Goal: Complete application form

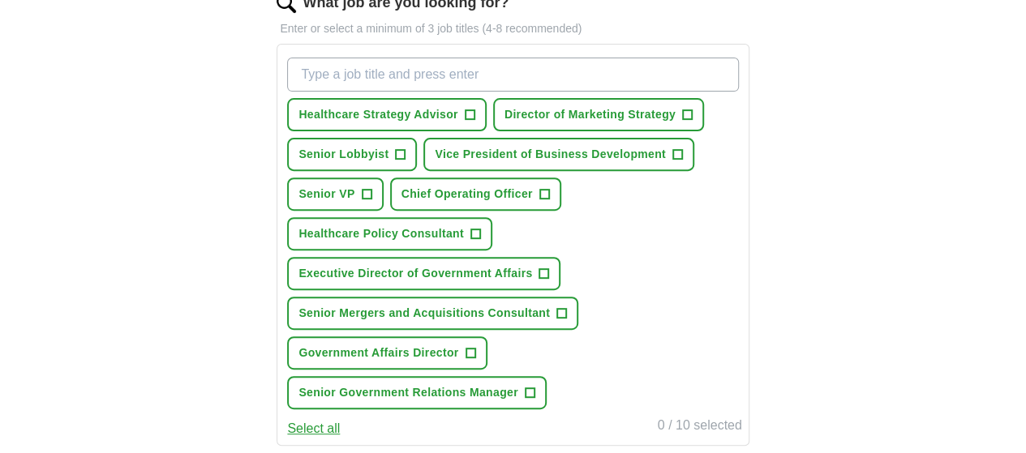
scroll to position [226, 0]
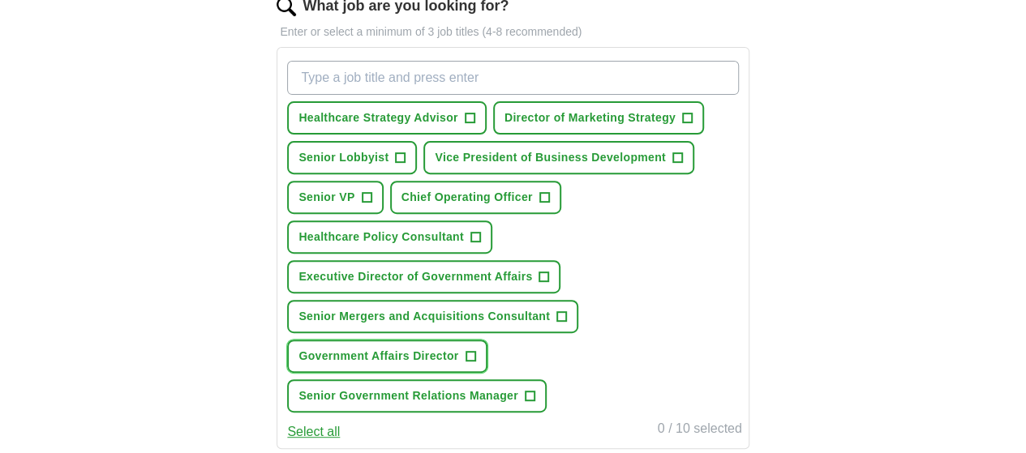
click at [475, 363] on span "+" at bounding box center [470, 356] width 10 height 13
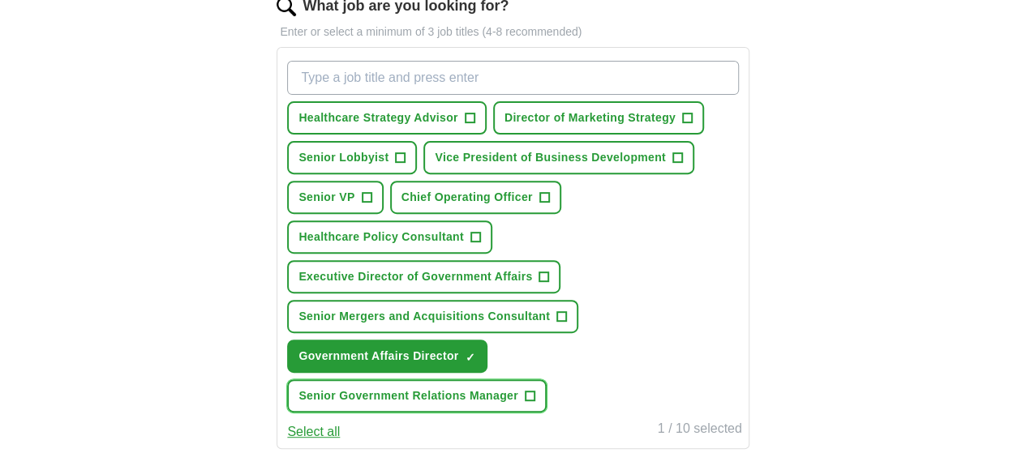
click at [534, 403] on span "+" at bounding box center [530, 396] width 10 height 13
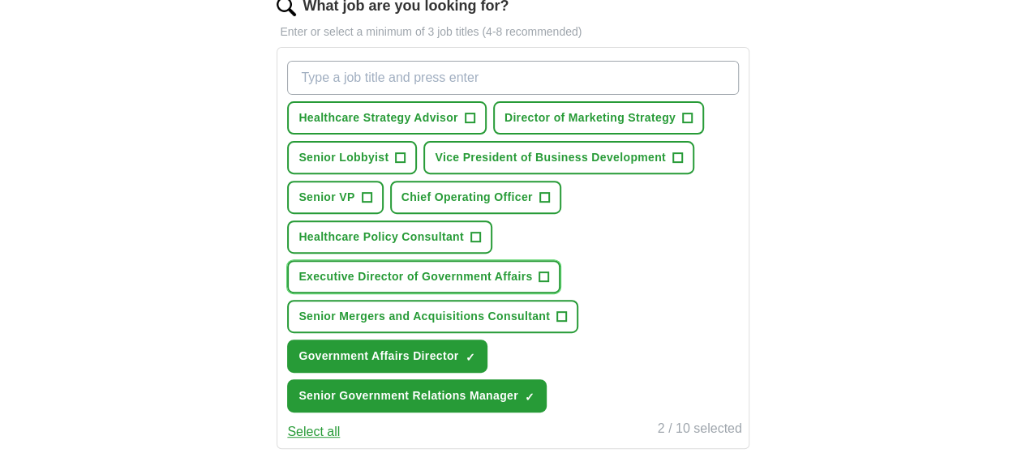
click at [549, 284] on span "+" at bounding box center [544, 277] width 10 height 13
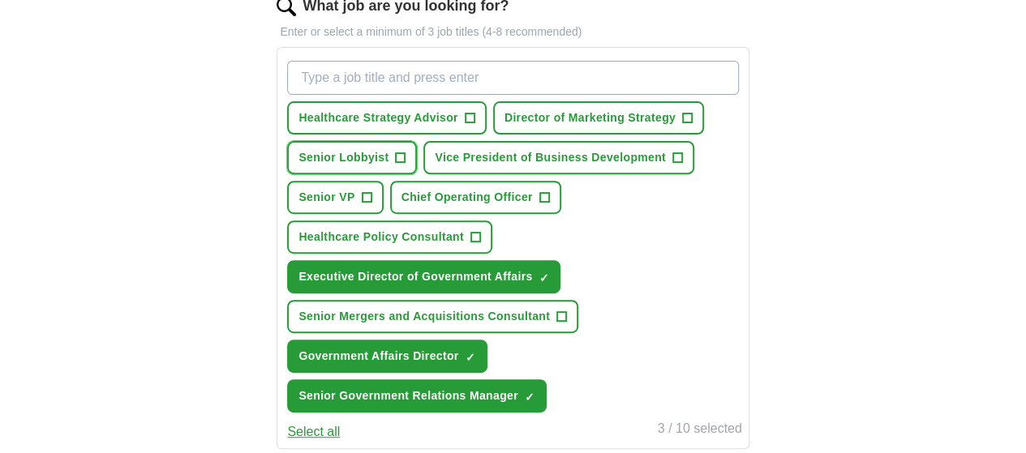
click at [405, 157] on span "+" at bounding box center [401, 158] width 10 height 13
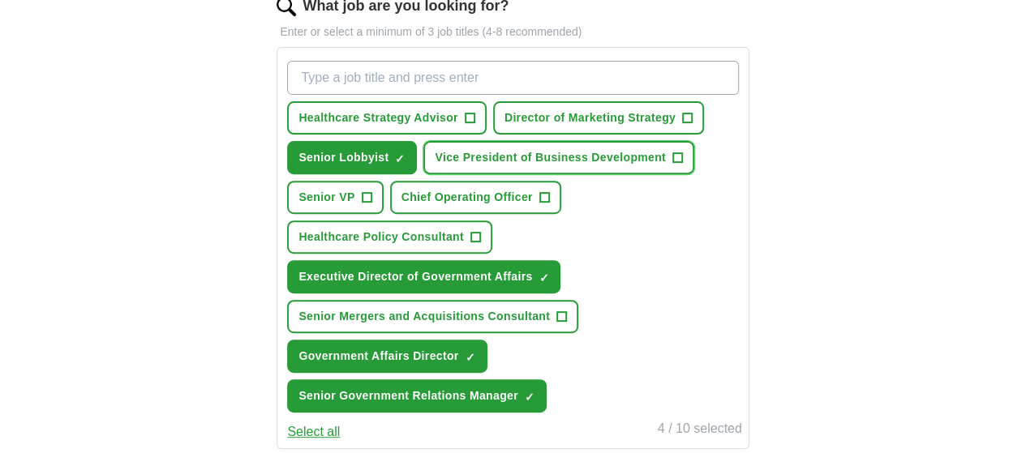
click at [672, 165] on span "+" at bounding box center [677, 158] width 10 height 13
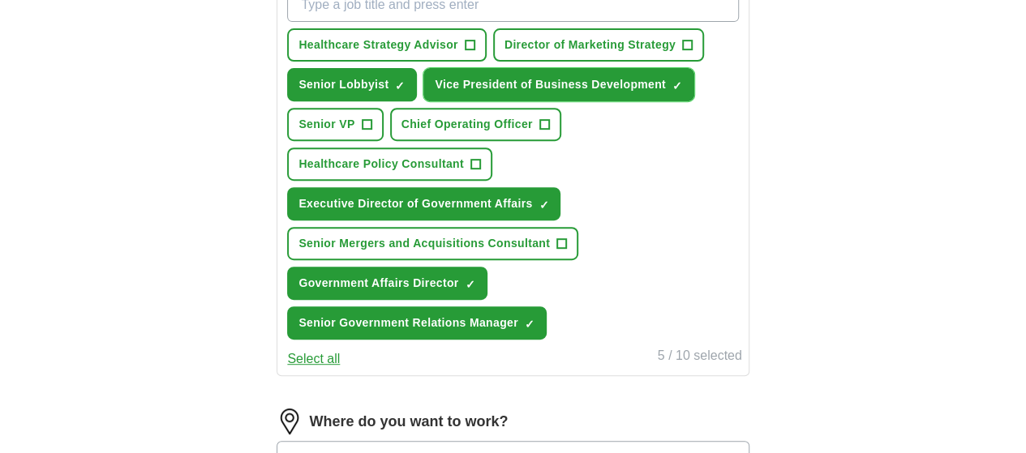
scroll to position [240, 0]
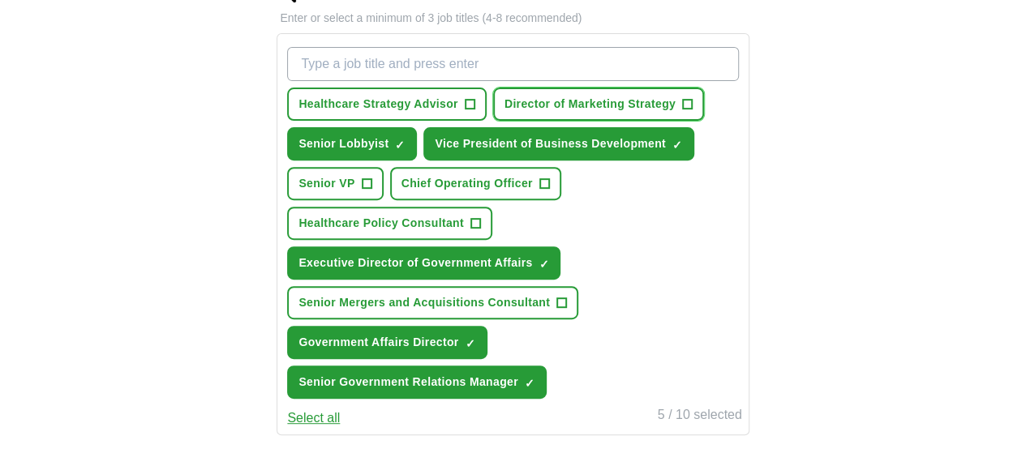
click at [682, 111] on span "+" at bounding box center [687, 104] width 10 height 13
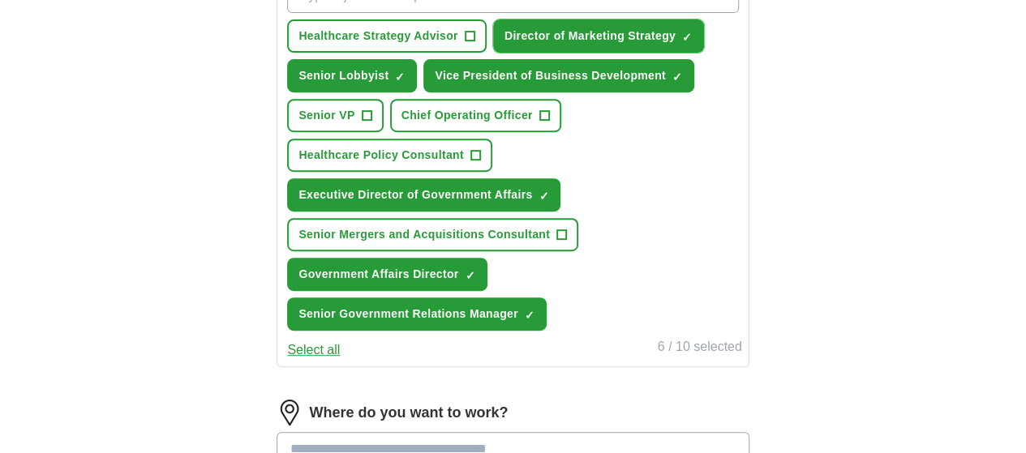
scroll to position [311, 0]
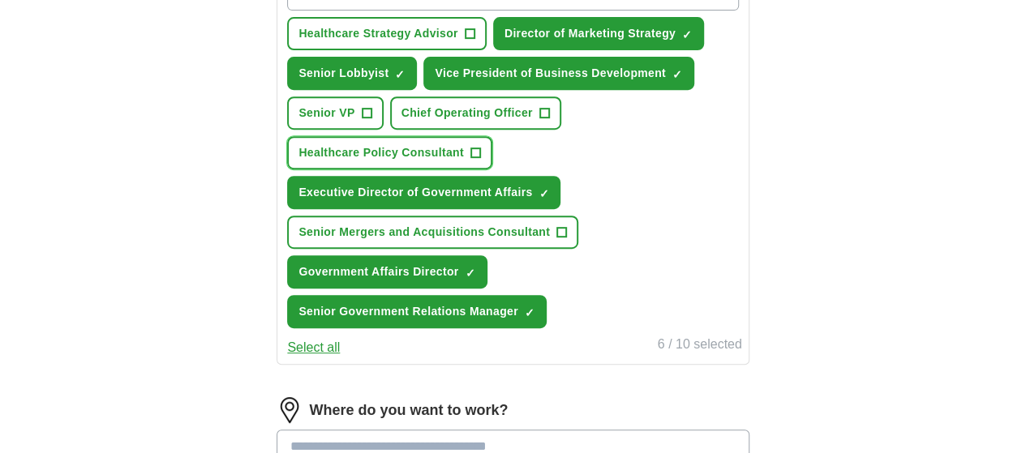
click at [480, 160] on span "+" at bounding box center [475, 153] width 10 height 13
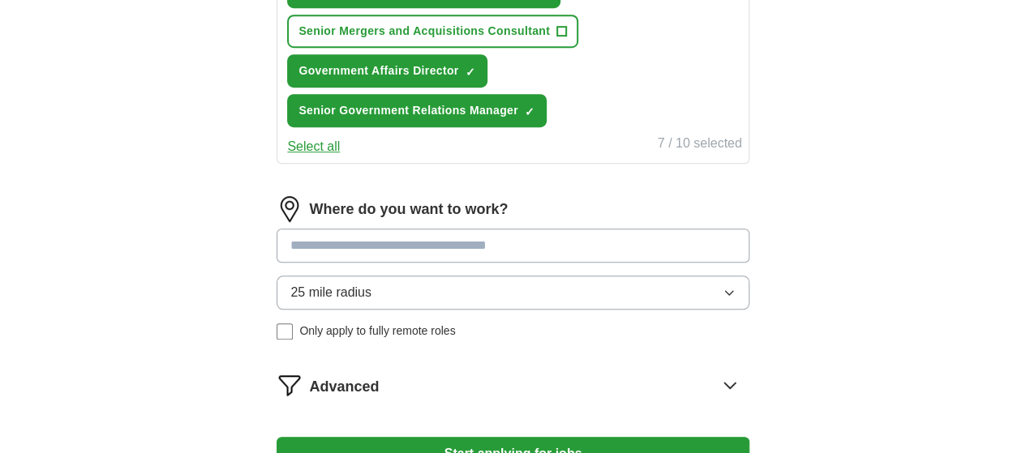
scroll to position [524, 0]
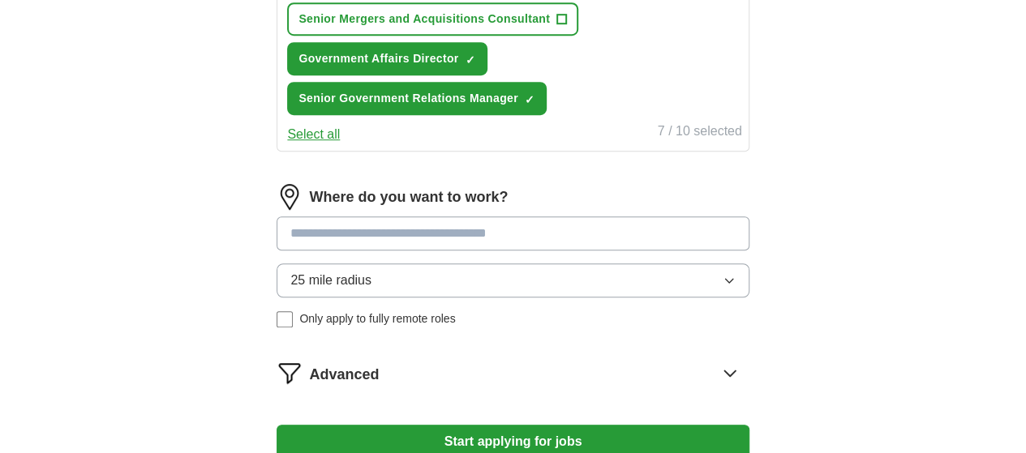
click at [691, 298] on button "25 mile radius" at bounding box center [512, 280] width 472 height 34
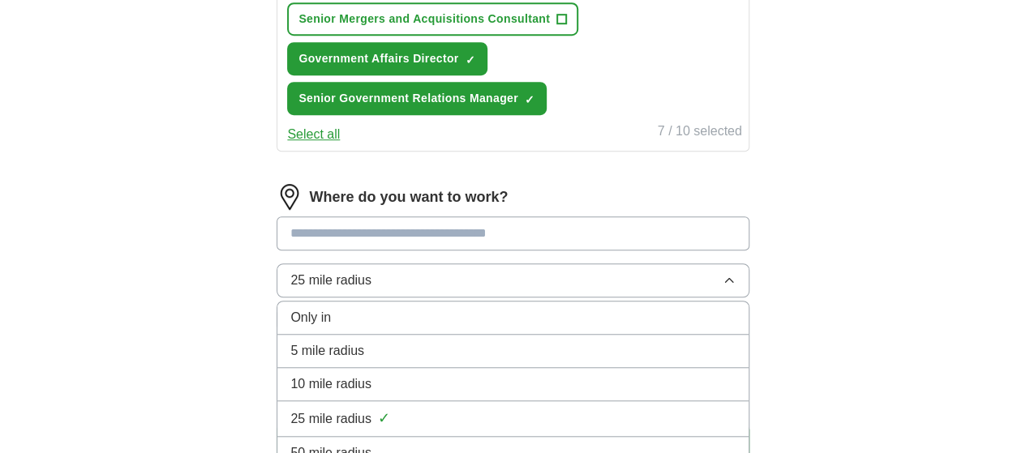
click at [691, 298] on button "25 mile radius" at bounding box center [512, 280] width 472 height 34
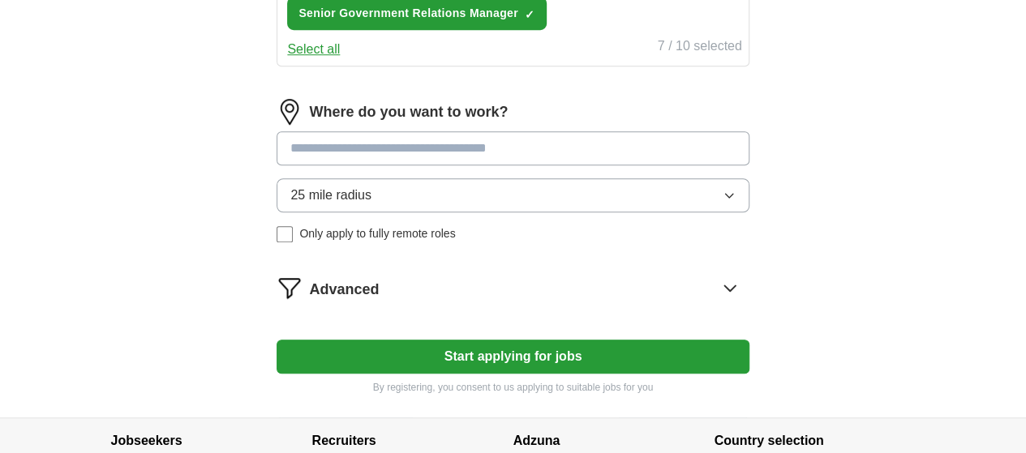
scroll to position [610, 0]
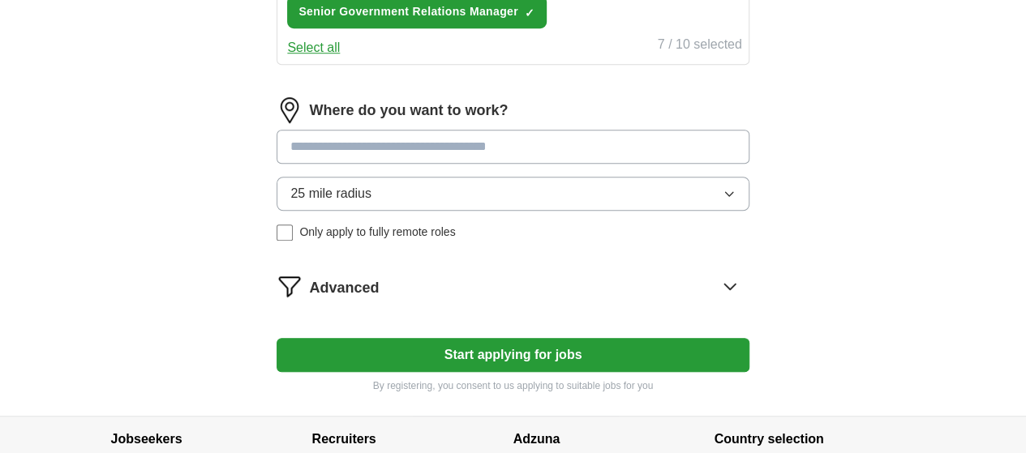
click at [722, 200] on icon "button" at bounding box center [728, 193] width 13 height 13
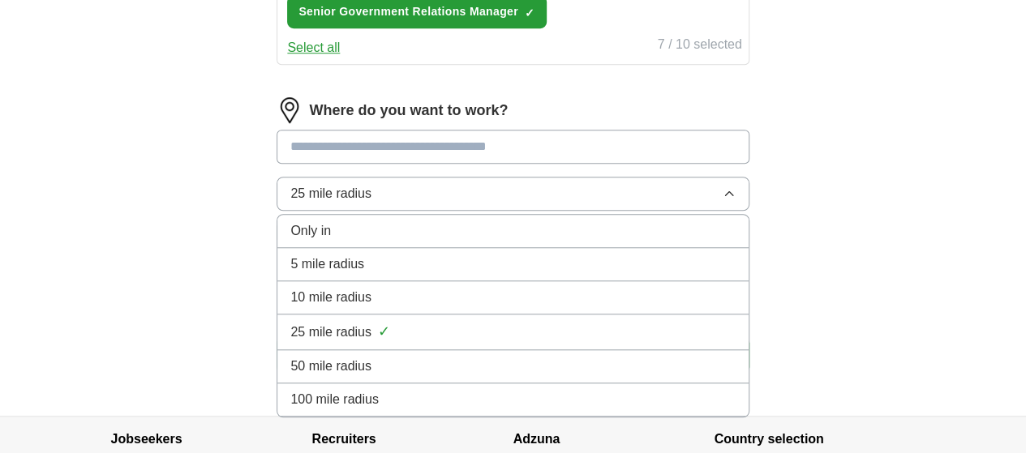
click at [572, 409] on div "100 mile radius" at bounding box center [512, 399] width 444 height 19
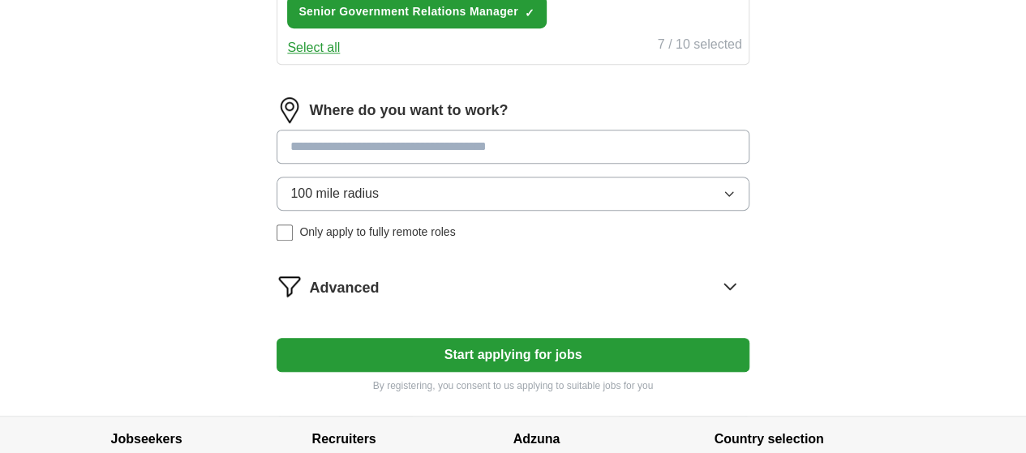
click at [483, 164] on input at bounding box center [512, 147] width 472 height 34
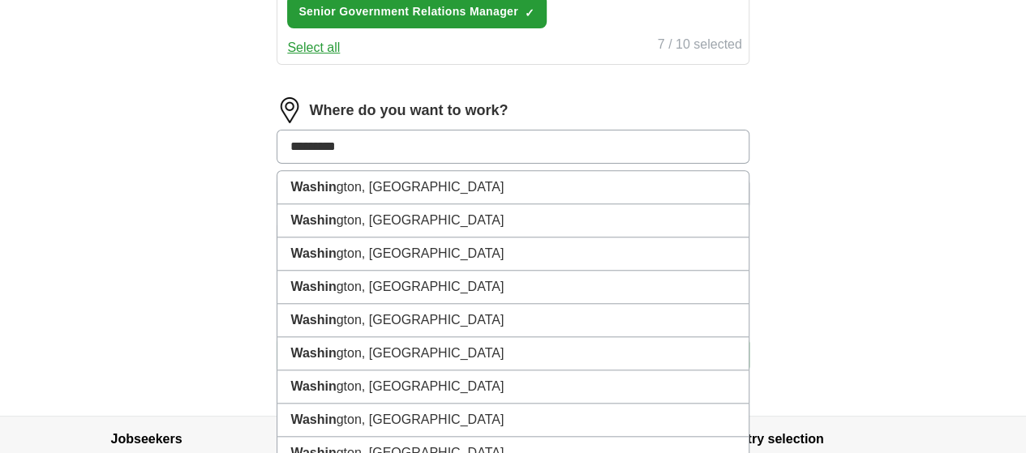
type input "**********"
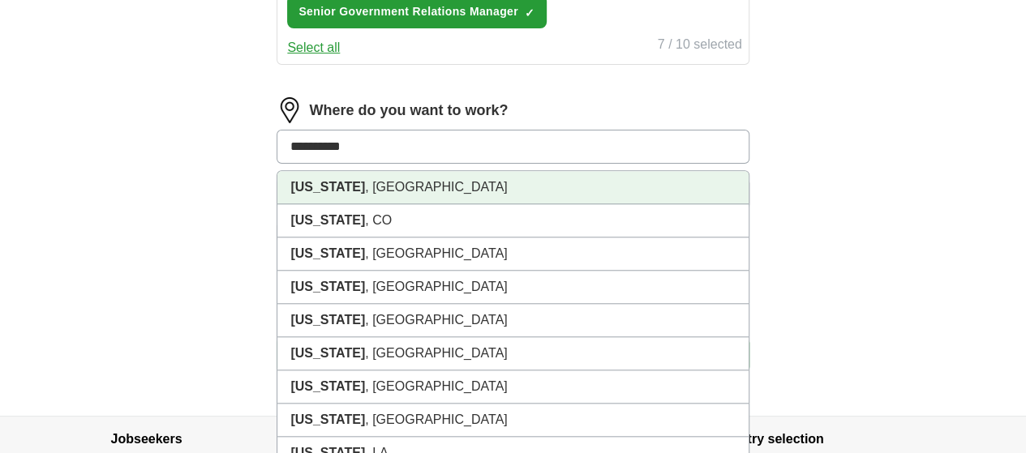
click at [483, 204] on li "[US_STATE] , [GEOGRAPHIC_DATA]" at bounding box center [512, 187] width 470 height 33
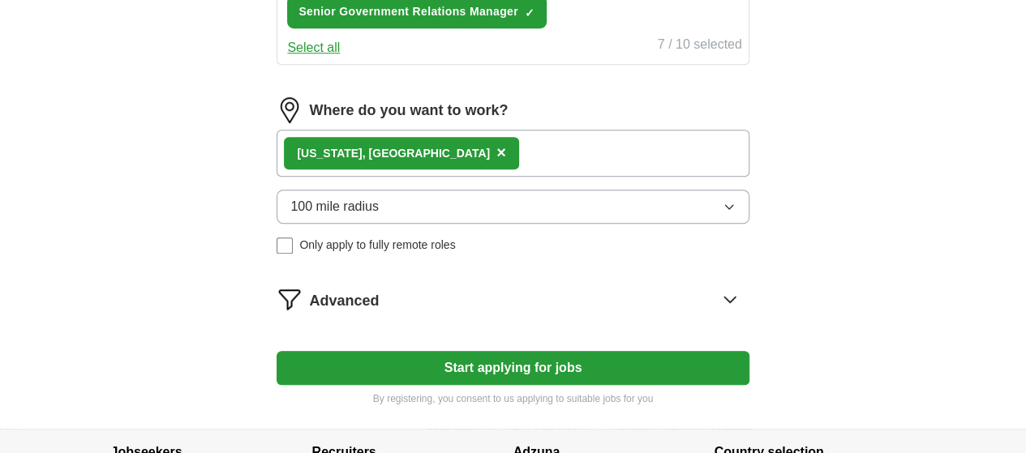
click at [570, 385] on button "Start applying for jobs" at bounding box center [512, 368] width 472 height 34
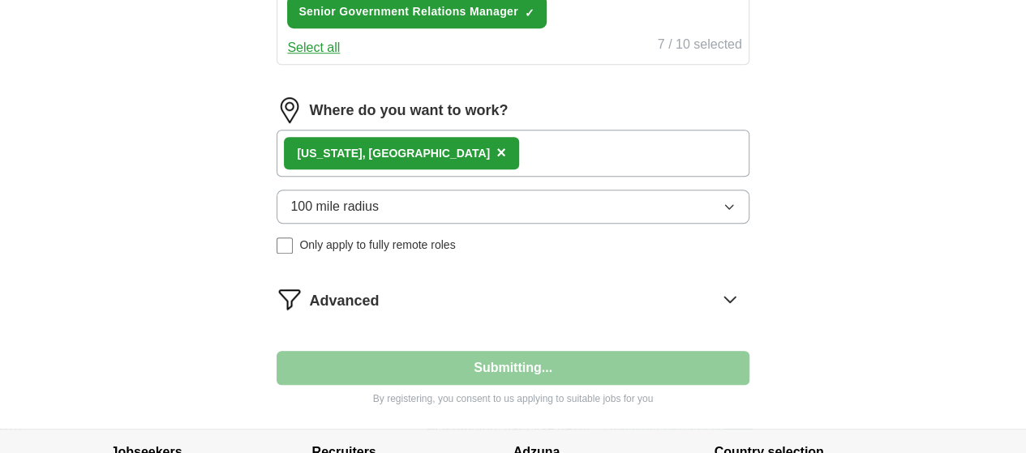
select select "**"
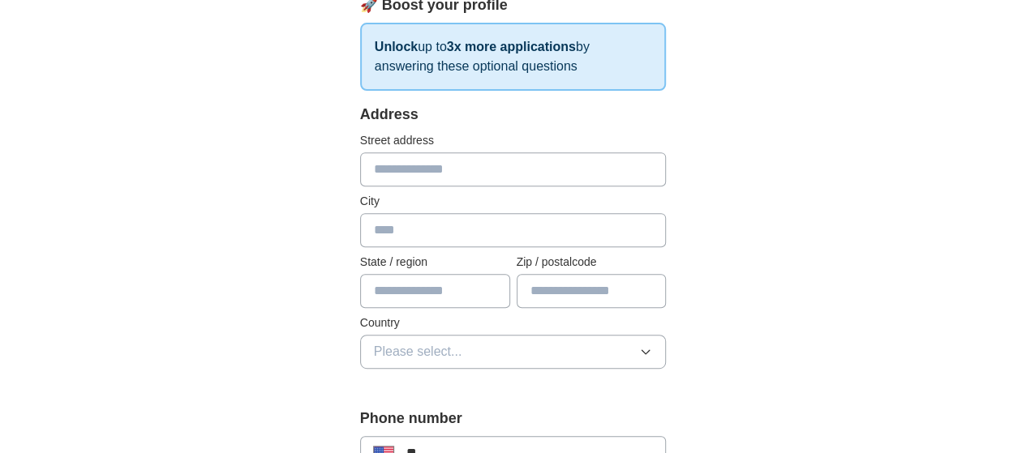
scroll to position [281, 0]
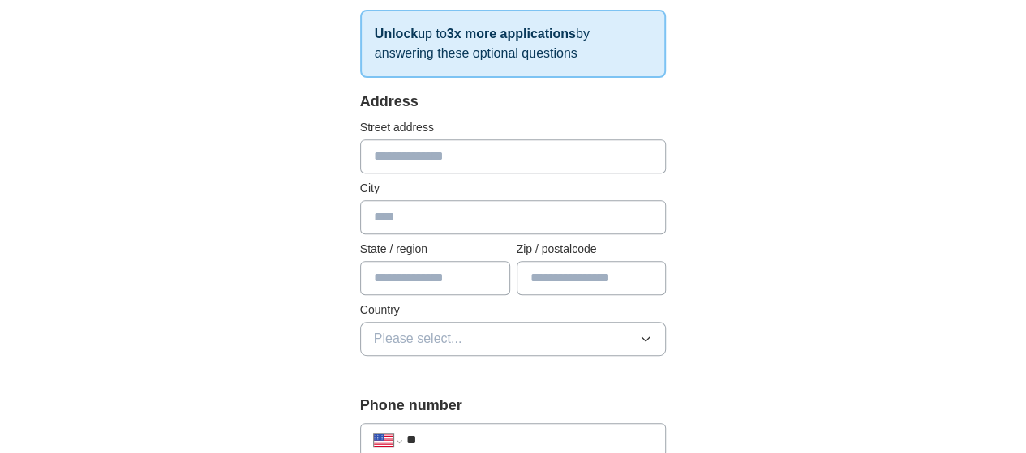
click at [456, 169] on input "text" at bounding box center [513, 156] width 306 height 34
type input "**********"
type input "******"
type input "**"
type input "*****"
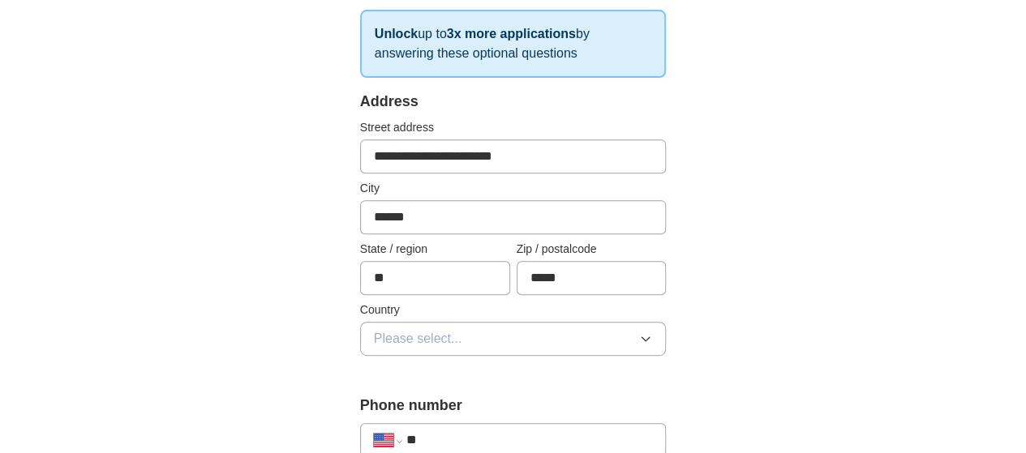
click at [652, 340] on icon "button" at bounding box center [645, 338] width 13 height 13
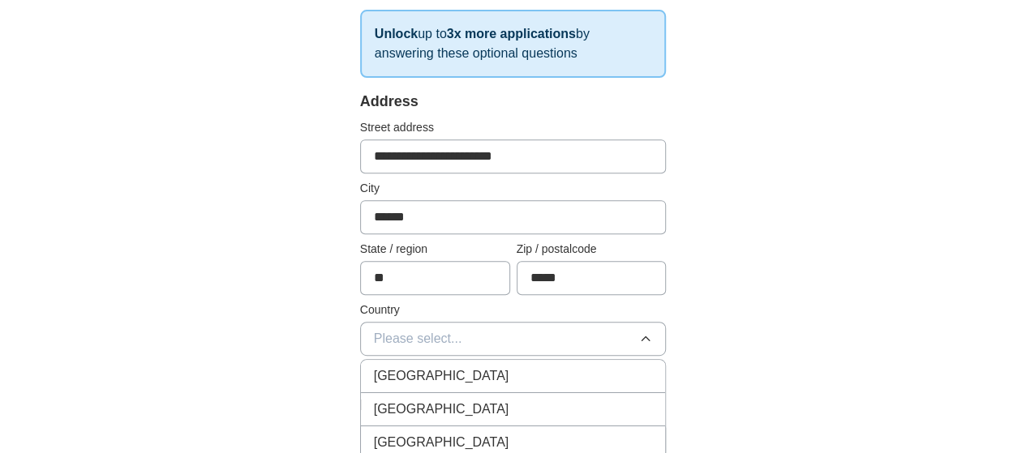
click at [647, 401] on div "[GEOGRAPHIC_DATA]" at bounding box center [513, 409] width 279 height 19
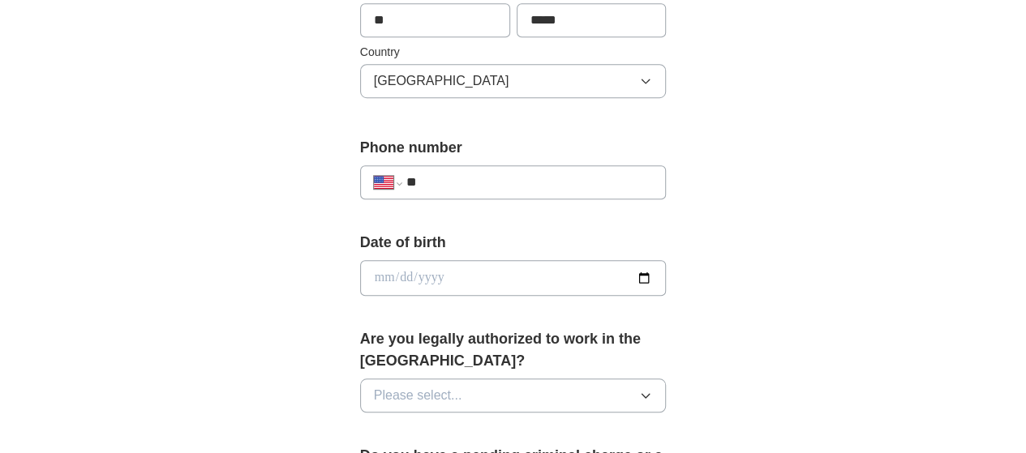
scroll to position [543, 0]
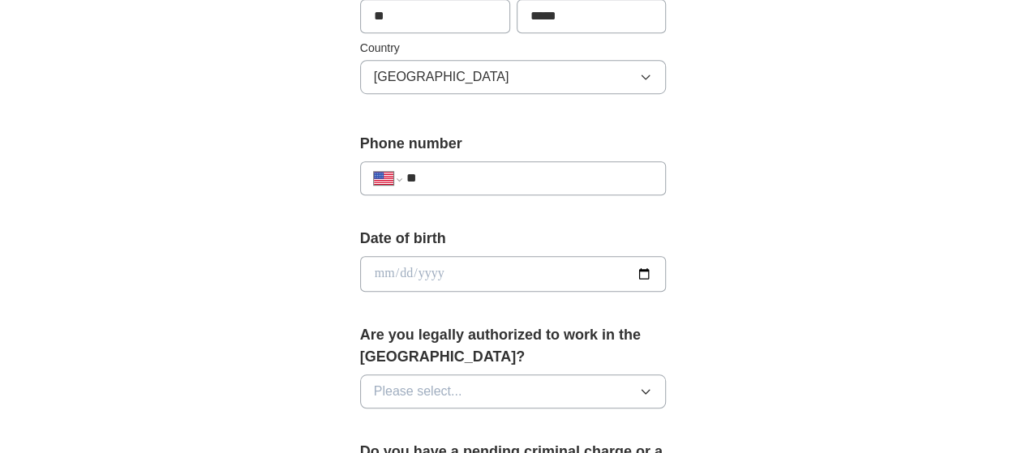
click at [652, 385] on icon "button" at bounding box center [645, 391] width 13 height 13
click at [653, 419] on div "Yes" at bounding box center [513, 428] width 279 height 19
click at [458, 178] on input "**" at bounding box center [529, 178] width 246 height 19
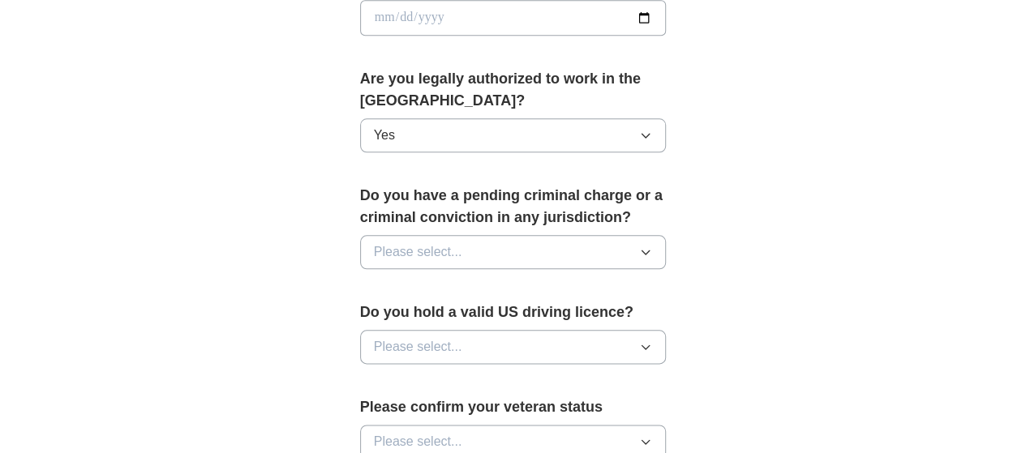
scroll to position [803, 0]
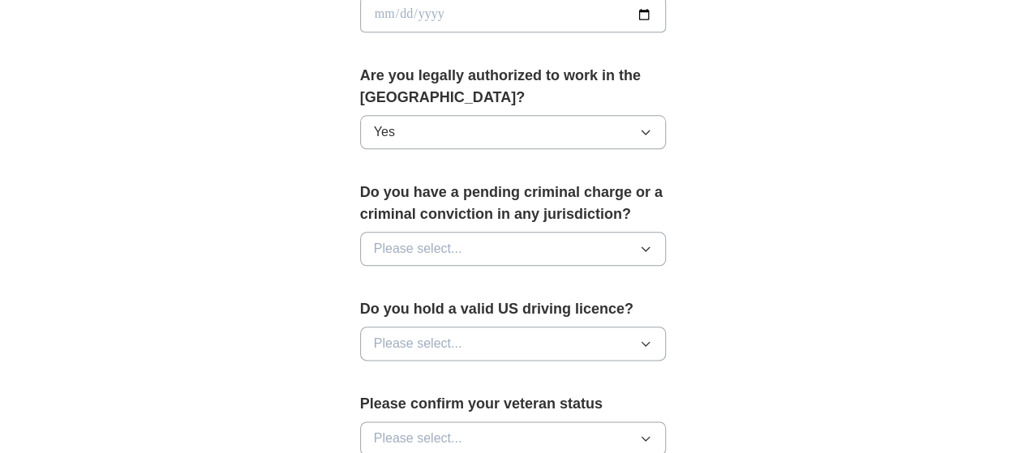
type input "**********"
click at [652, 242] on icon "button" at bounding box center [645, 248] width 13 height 13
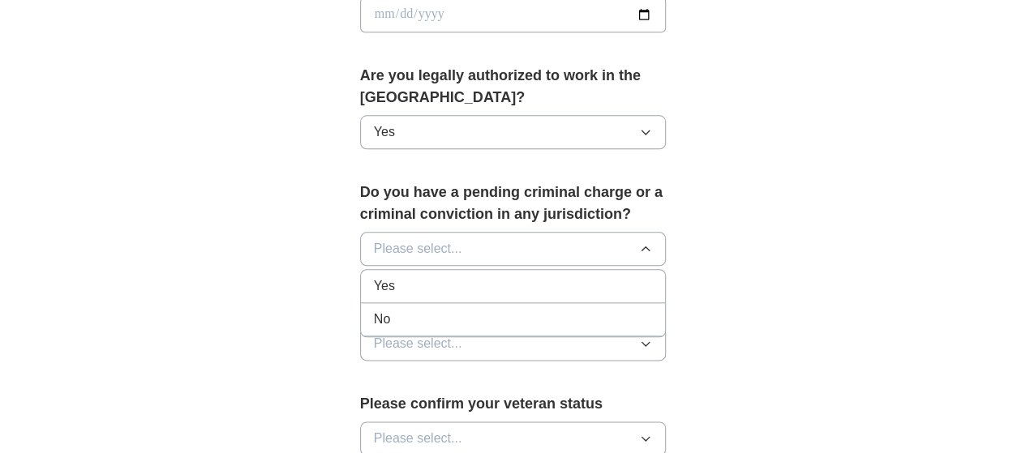
click at [653, 310] on div "No" at bounding box center [513, 319] width 279 height 19
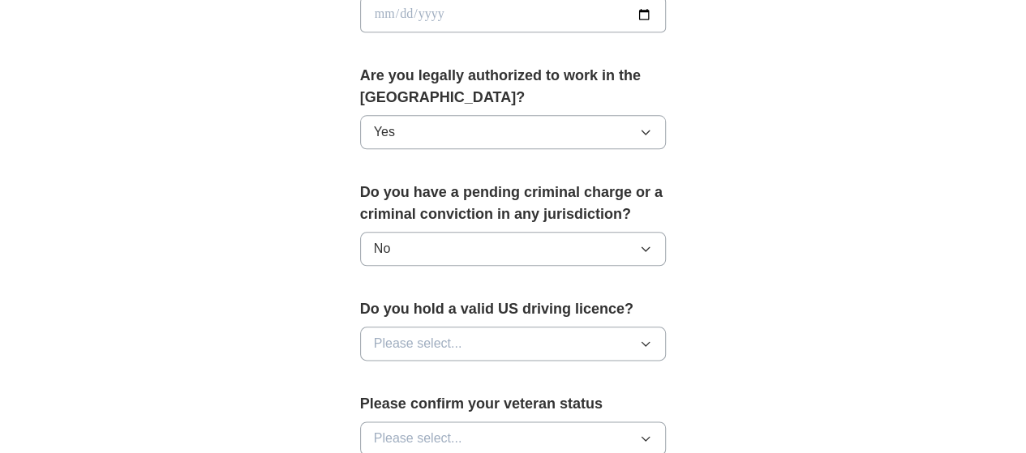
click at [652, 337] on icon "button" at bounding box center [645, 343] width 13 height 13
click at [653, 371] on div "Yes" at bounding box center [513, 380] width 279 height 19
click at [652, 432] on icon "button" at bounding box center [645, 438] width 13 height 13
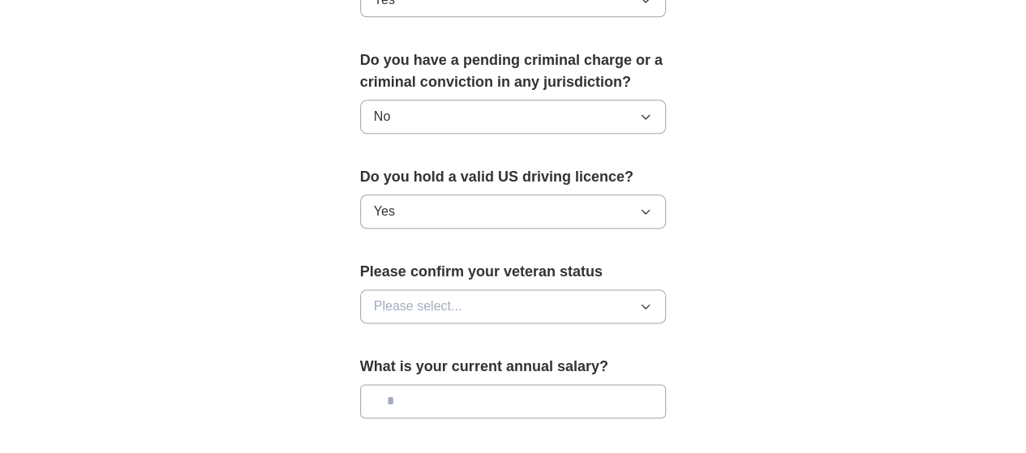
scroll to position [971, 0]
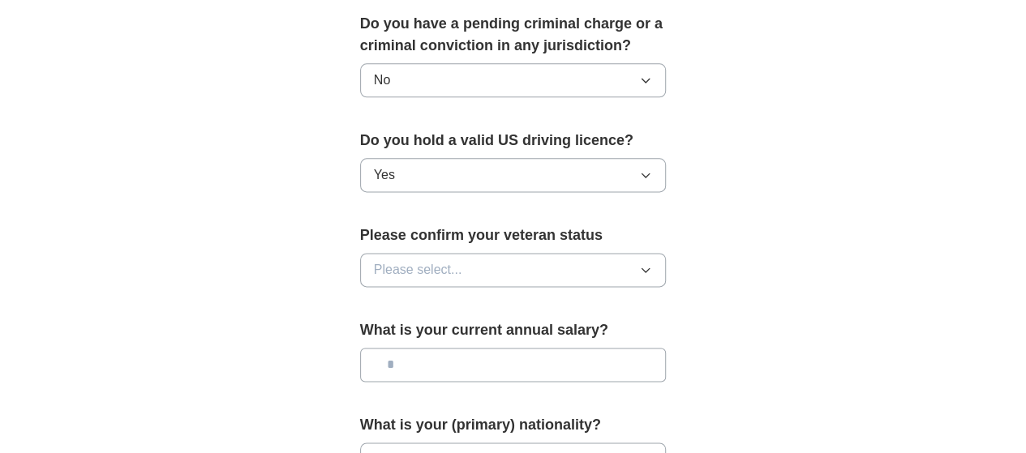
click at [652, 263] on icon "button" at bounding box center [645, 269] width 13 height 13
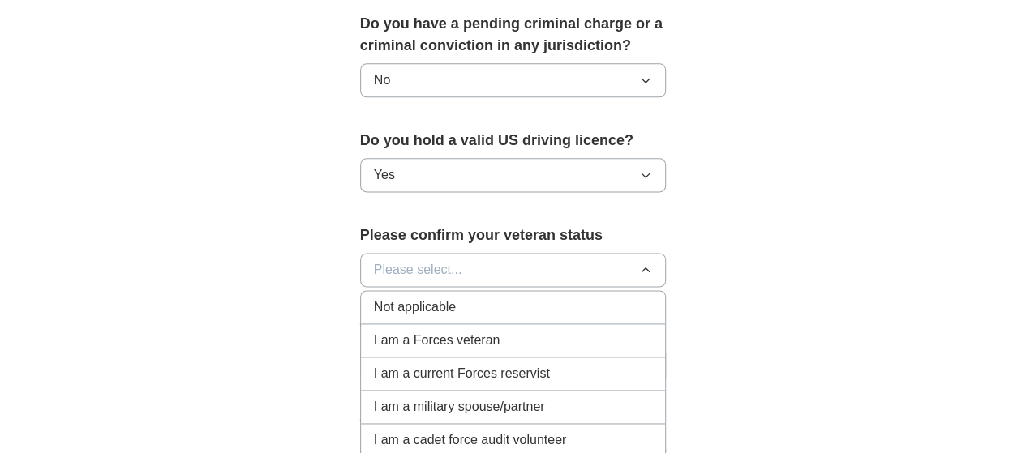
click at [650, 298] on div "Not applicable" at bounding box center [513, 307] width 279 height 19
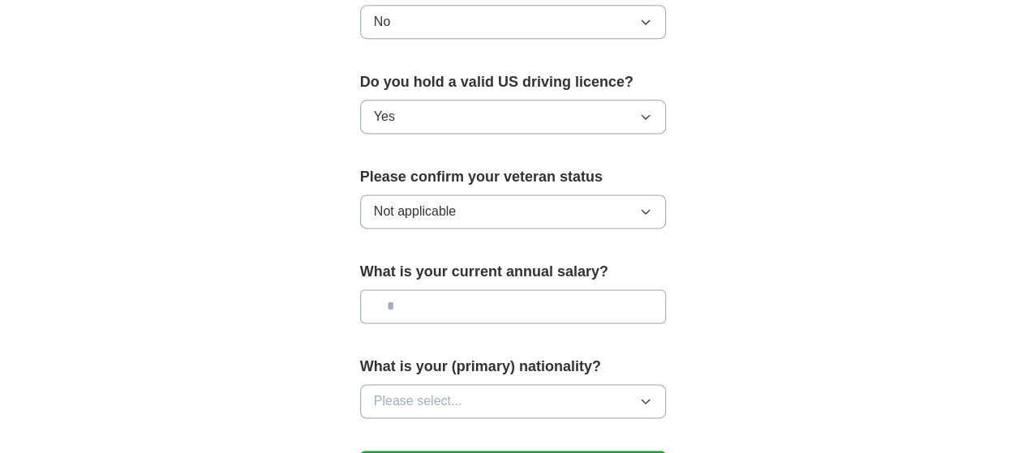
scroll to position [1034, 0]
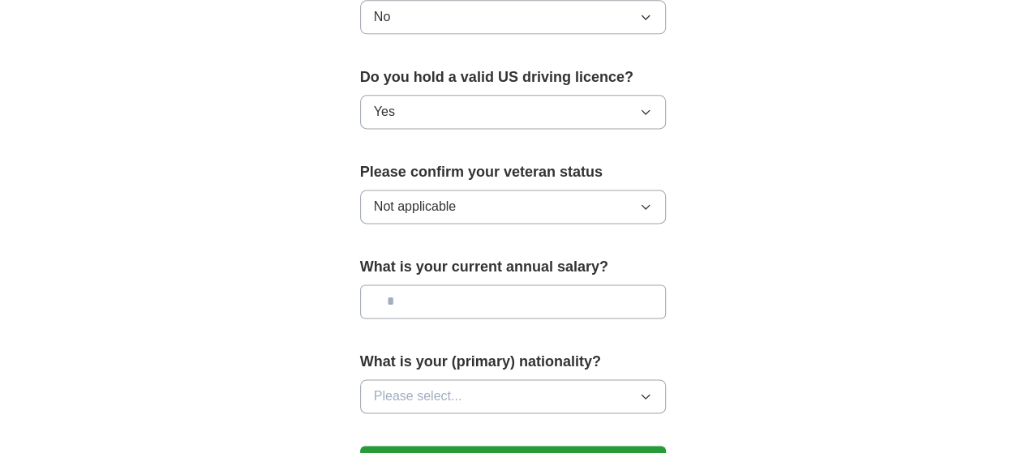
click at [379, 285] on input "text" at bounding box center [513, 302] width 306 height 34
type input "********"
click at [652, 390] on icon "button" at bounding box center [645, 396] width 13 height 13
click at [649, 418] on li "American" at bounding box center [513, 434] width 305 height 33
click at [649, 446] on button "Save and continue" at bounding box center [513, 462] width 306 height 32
